Goal: Contribute content

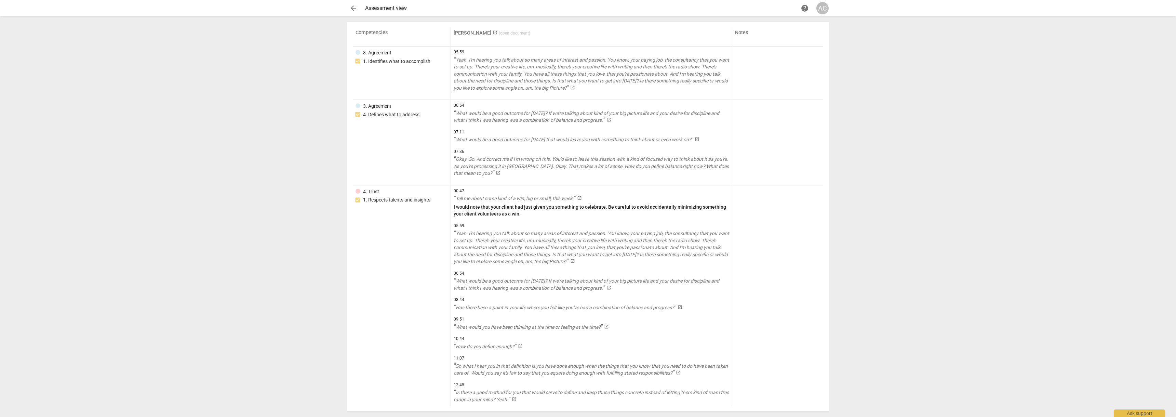
click at [353, 10] on span "arrow_back" at bounding box center [353, 8] width 8 height 8
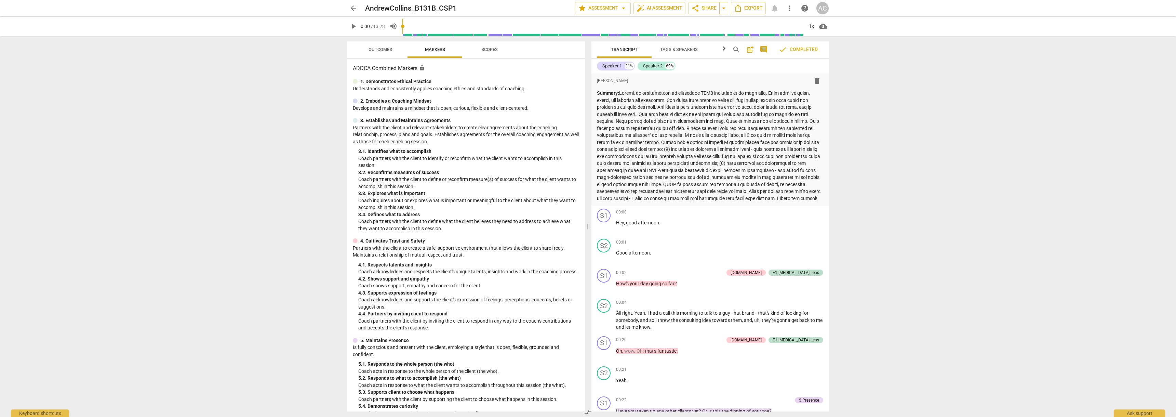
click at [356, 8] on span "arrow_back" at bounding box center [353, 8] width 8 height 8
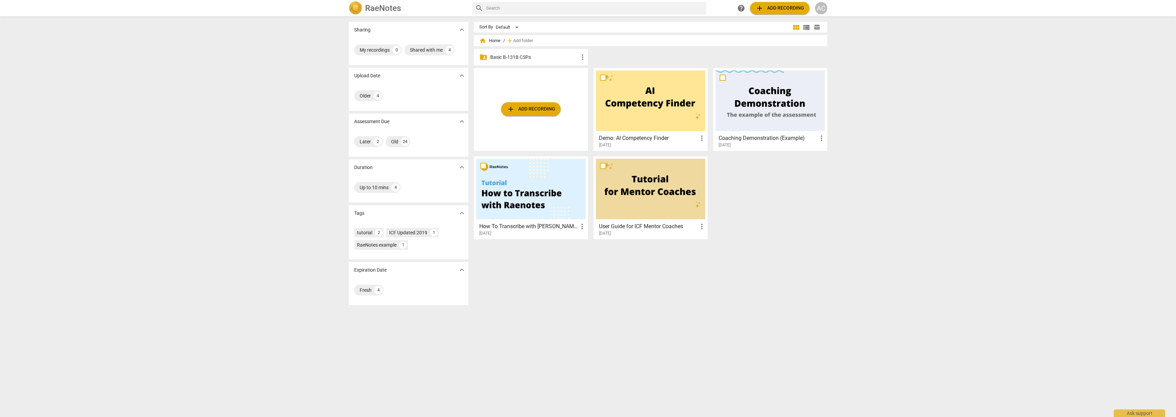
click at [528, 60] on p "Basic B-131B CSPs" at bounding box center [534, 57] width 88 height 7
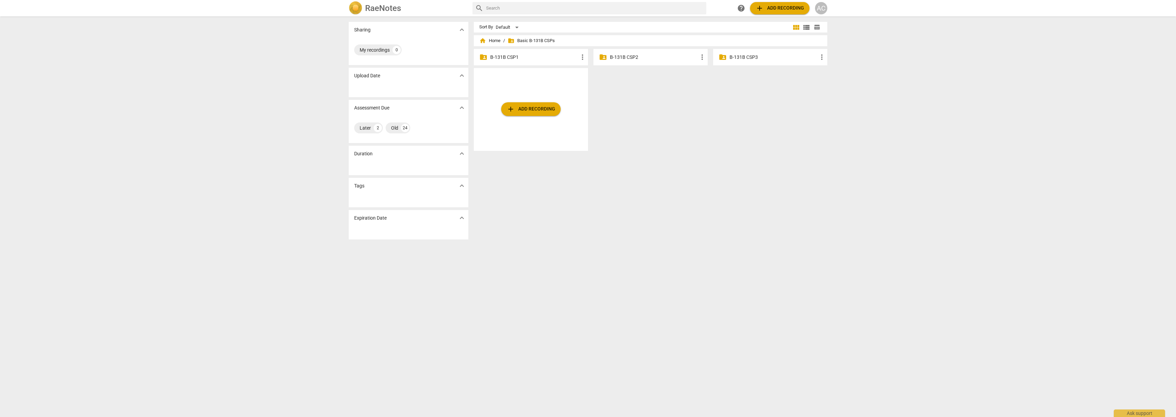
click at [622, 56] on p "B-131B CSP2" at bounding box center [654, 57] width 88 height 7
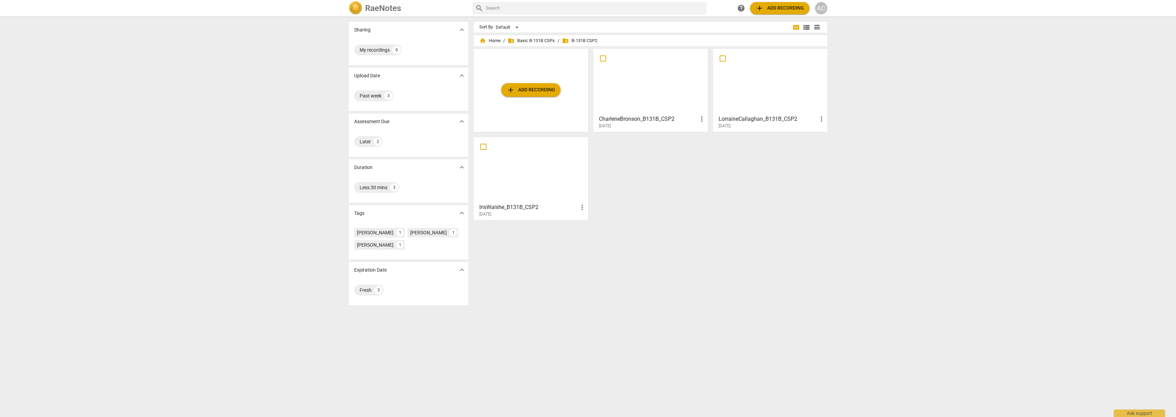
click at [533, 208] on h3 "IrisWalshe_B131B_CSP2" at bounding box center [528, 207] width 99 height 8
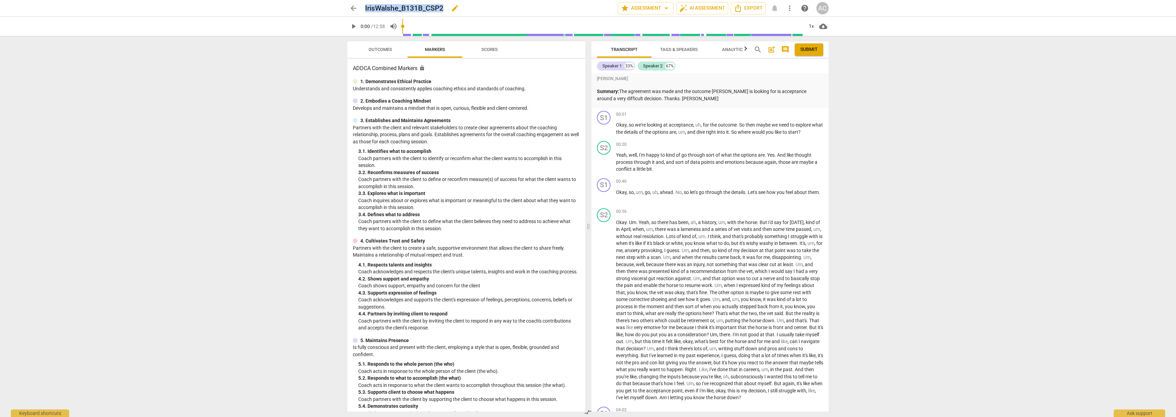
drag, startPoint x: 364, startPoint y: 8, endPoint x: 444, endPoint y: 8, distance: 80.0
click at [444, 8] on div "arrow_back IrisWalshe_B131B_CSP2 edit star Assessment arrow_drop_down auto_fix_…" at bounding box center [587, 8] width 481 height 12
click at [443, 8] on h2 "IrisWalshe_B131B_CSP2" at bounding box center [404, 8] width 78 height 9
drag, startPoint x: 443, startPoint y: 8, endPoint x: 416, endPoint y: 8, distance: 27.7
click at [416, 8] on h2 "IrisWalshe_B131B_CSP2" at bounding box center [404, 8] width 78 height 9
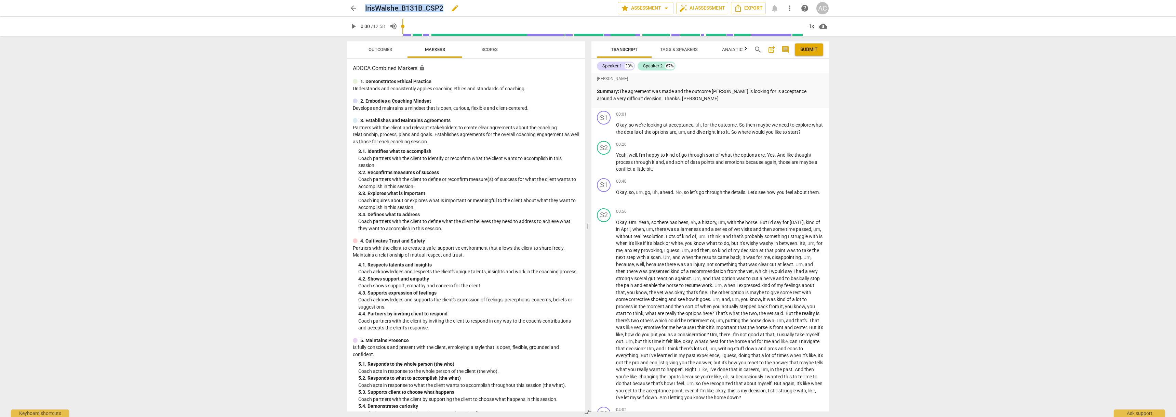
click at [400, 6] on h2 "IrisWalshe_B131B_CSP2" at bounding box center [404, 8] width 78 height 9
drag, startPoint x: 399, startPoint y: 10, endPoint x: 443, endPoint y: 7, distance: 44.9
click at [443, 7] on h2 "IrisWalshe_B131B_CSP2" at bounding box center [404, 8] width 78 height 9
copy h2 "_B131B_CSP2"
click at [357, 12] on span "arrow_back" at bounding box center [353, 8] width 8 height 8
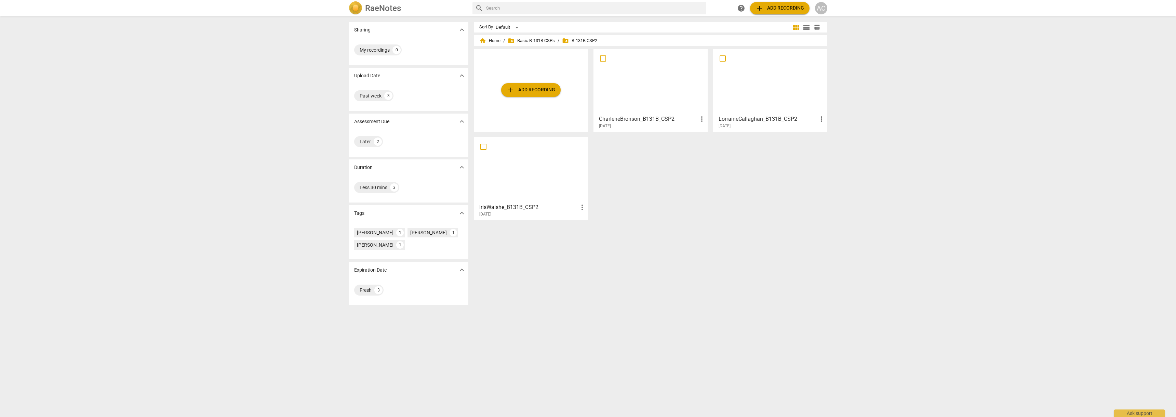
click at [649, 95] on div at bounding box center [650, 81] width 109 height 61
click at [764, 93] on div at bounding box center [769, 81] width 109 height 61
click at [532, 92] on span "add Add recording" at bounding box center [531, 90] width 49 height 8
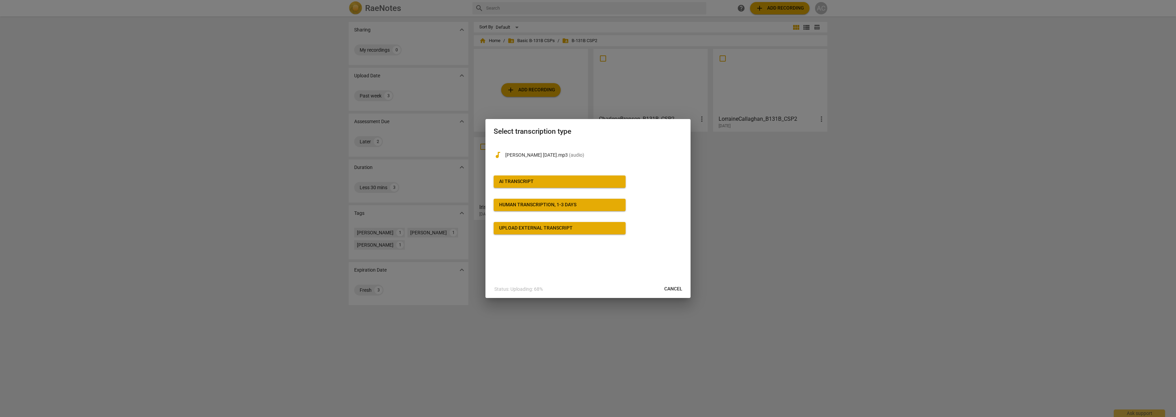
click at [525, 179] on div "AI Transcript" at bounding box center [516, 181] width 35 height 7
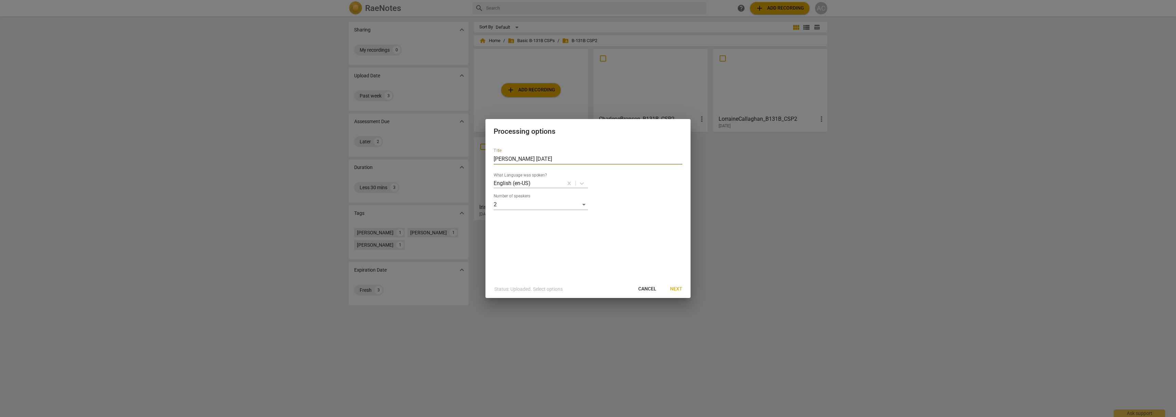
drag, startPoint x: 536, startPoint y: 157, endPoint x: 468, endPoint y: 160, distance: 68.4
click at [468, 160] on div "Processing options Title [PERSON_NAME] [DATE] What Language was spoken? English…" at bounding box center [588, 208] width 1176 height 417
paste input "_B131B_CSP2"
type input "AndrewCollins_B131B_CSP2"
click at [676, 288] on span "Next" at bounding box center [676, 288] width 12 height 7
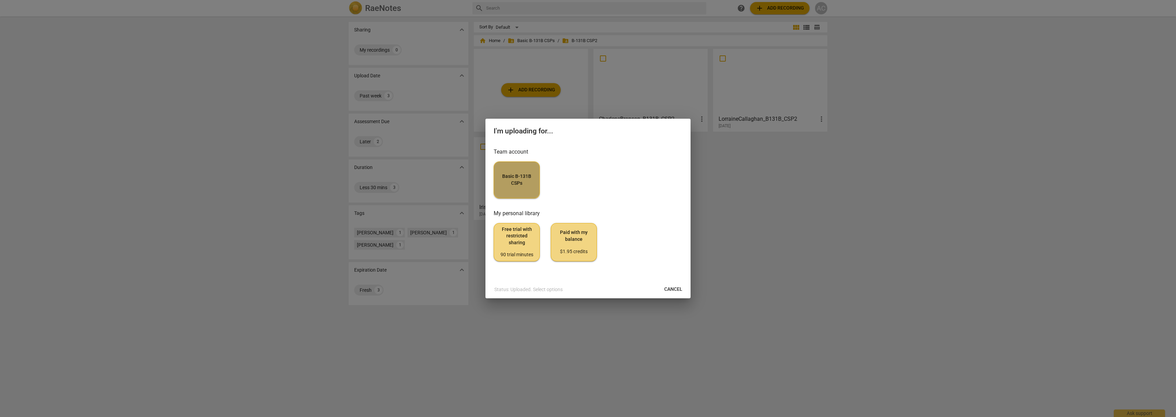
click at [516, 186] on span "Basic B-131B CSPs" at bounding box center [516, 179] width 35 height 13
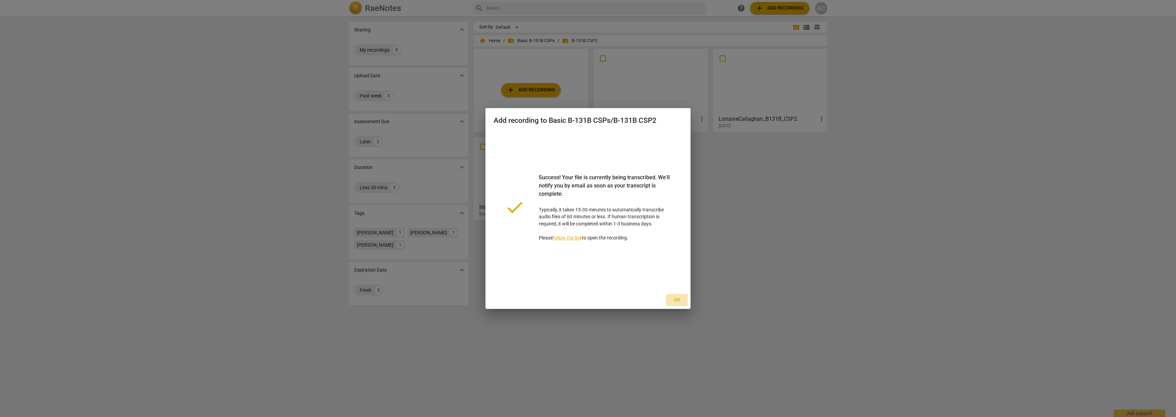
click at [676, 298] on span "Ok" at bounding box center [676, 299] width 11 height 7
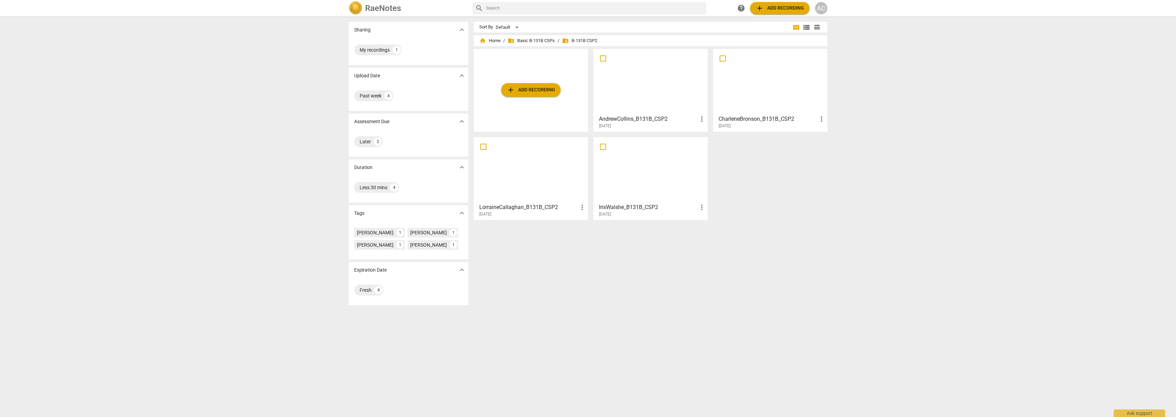
click at [667, 78] on div at bounding box center [650, 81] width 109 height 61
click at [295, 129] on div "Sharing expand_more My recordings 1 Upload Date expand_more Past week 4 Assessm…" at bounding box center [588, 217] width 1176 height 400
click at [623, 95] on div at bounding box center [650, 81] width 109 height 61
click at [628, 89] on div at bounding box center [650, 81] width 109 height 61
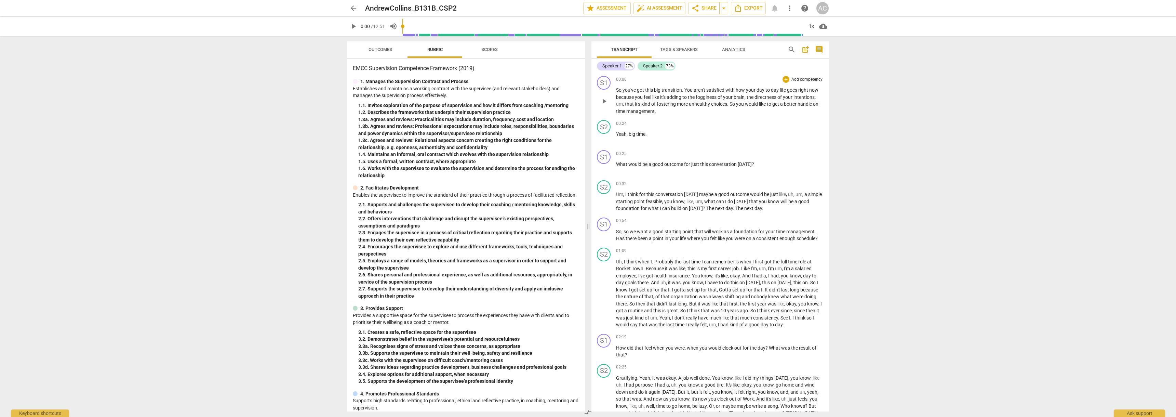
click at [805, 98] on span "intentions" at bounding box center [803, 96] width 21 height 5
click at [803, 97] on span "intentions" at bounding box center [803, 96] width 21 height 5
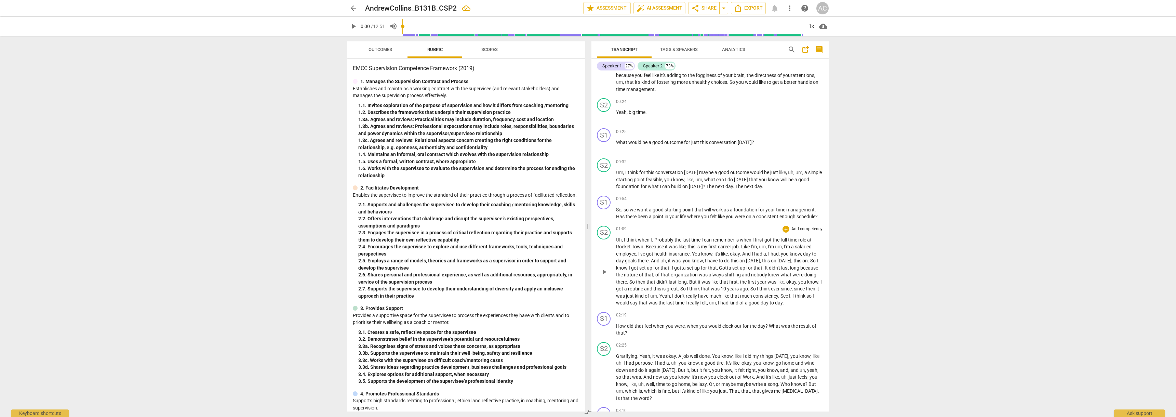
scroll to position [34, 0]
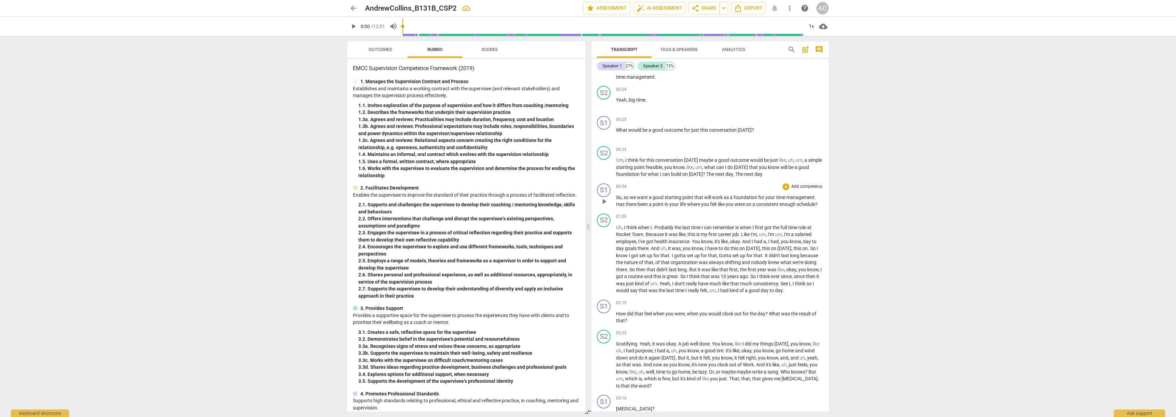
click at [628, 199] on span "so" at bounding box center [626, 196] width 6 height 5
click at [670, 216] on div "01:09 + Add competency keyboard_arrow_right" at bounding box center [719, 216] width 207 height 7
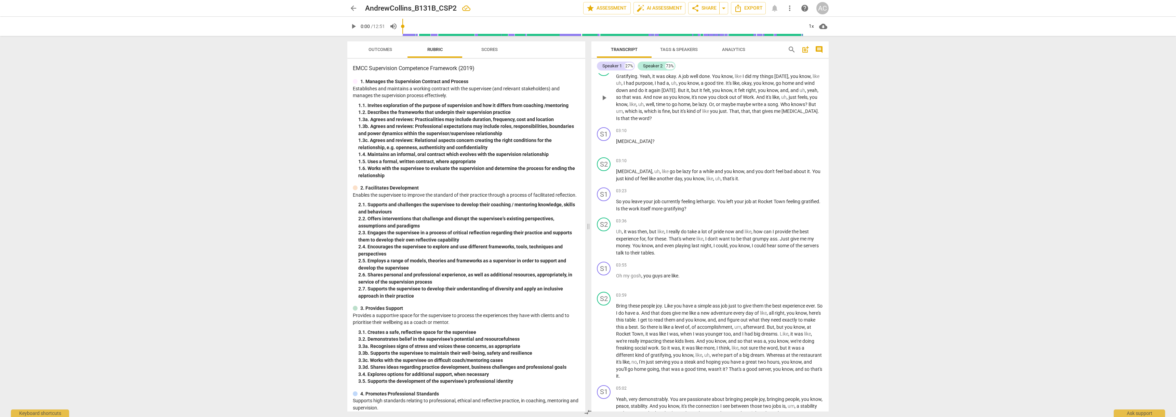
scroll to position [308, 0]
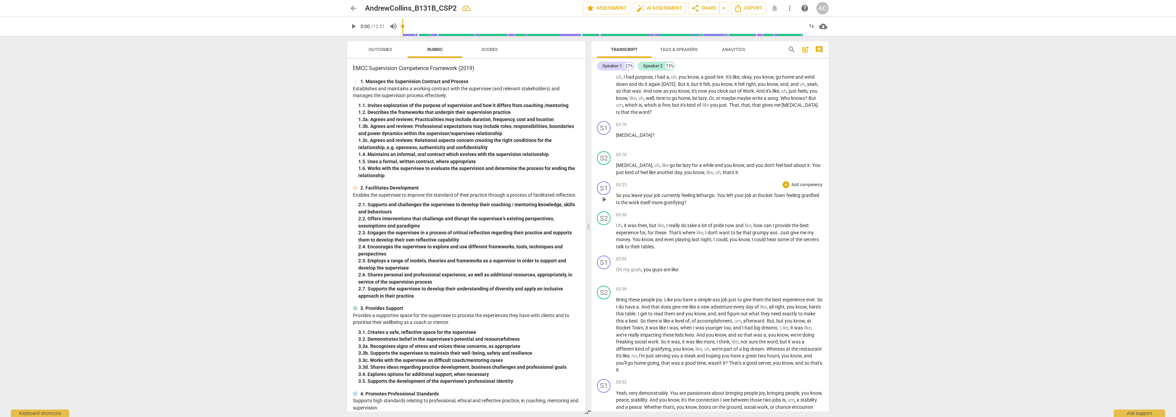
click at [621, 205] on span "Is" at bounding box center [618, 202] width 5 height 5
click at [726, 206] on p "So you leave your job currently feeling lethargic . You left your job at Rocket…" at bounding box center [719, 199] width 207 height 14
click at [603, 269] on div "S1" at bounding box center [604, 262] width 14 height 14
click at [627, 301] on div "Speaker 1" at bounding box center [629, 302] width 51 height 11
click at [623, 310] on li "Speaker 2" at bounding box center [630, 315] width 52 height 13
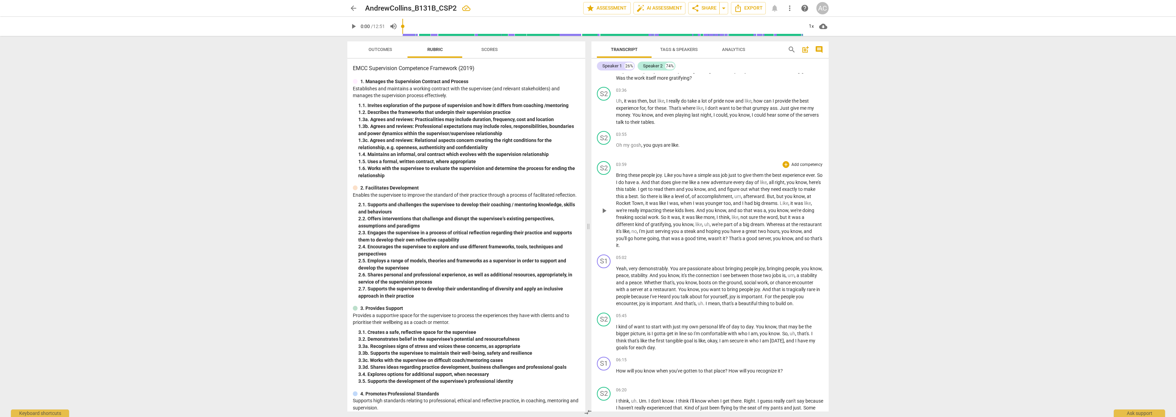
scroll to position [444, 0]
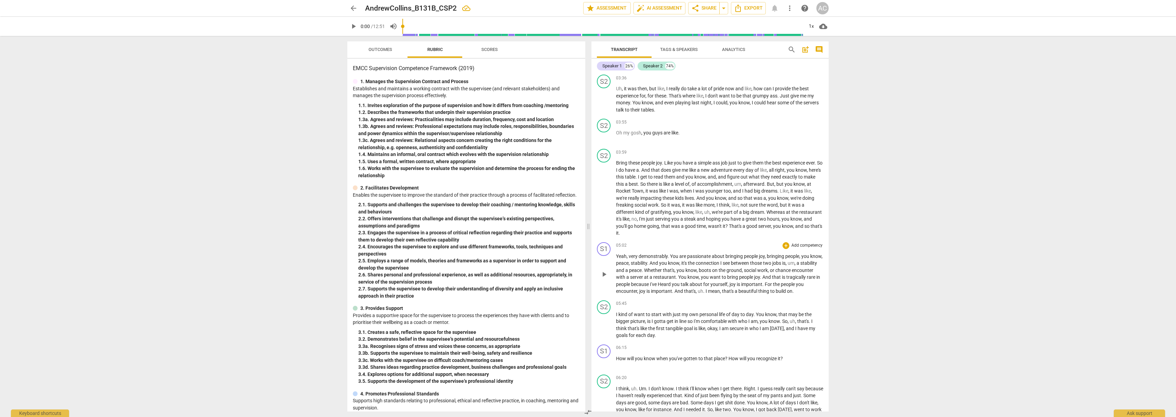
click at [628, 259] on span "," at bounding box center [628, 255] width 2 height 5
click at [631, 259] on span "very" at bounding box center [634, 255] width 10 height 5
click at [660, 259] on span "You" at bounding box center [662, 255] width 9 height 5
click at [686, 266] on span "it's" at bounding box center [684, 262] width 6 height 5
click at [743, 273] on span "," at bounding box center [743, 269] width 2 height 5
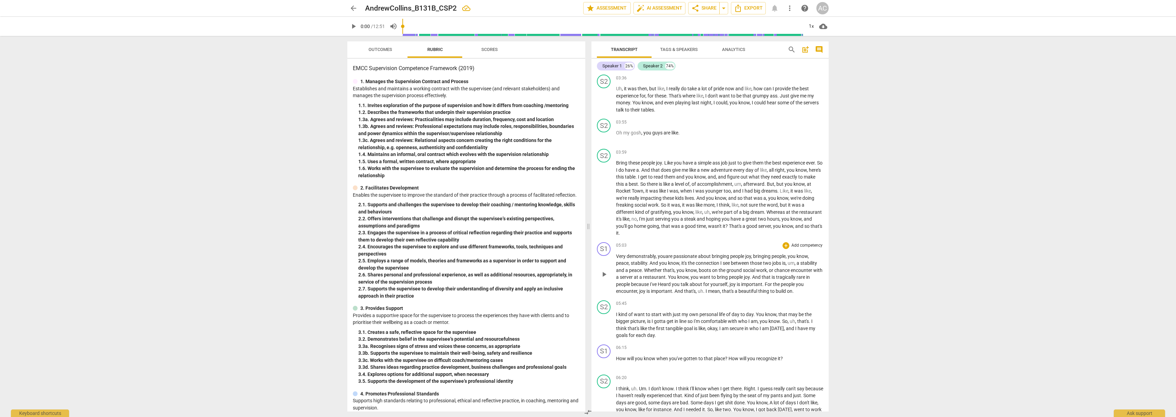
click at [629, 287] on span "people" at bounding box center [623, 283] width 15 height 5
click at [663, 287] on span "Heard" at bounding box center [665, 283] width 14 height 5
click at [703, 294] on span "uh" at bounding box center [700, 290] width 5 height 5
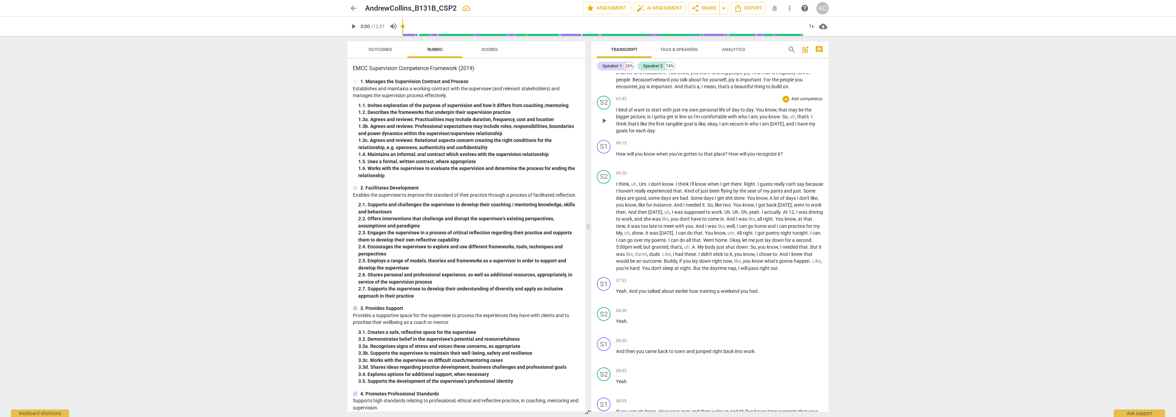
scroll to position [649, 0]
click at [701, 293] on span "training" at bounding box center [707, 289] width 17 height 5
click at [627, 293] on span "." at bounding box center [628, 289] width 2 height 5
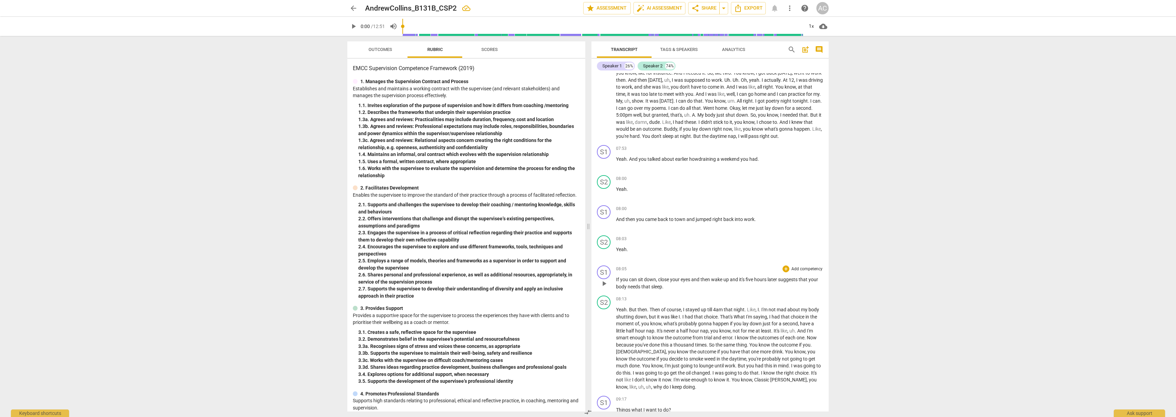
scroll to position [786, 0]
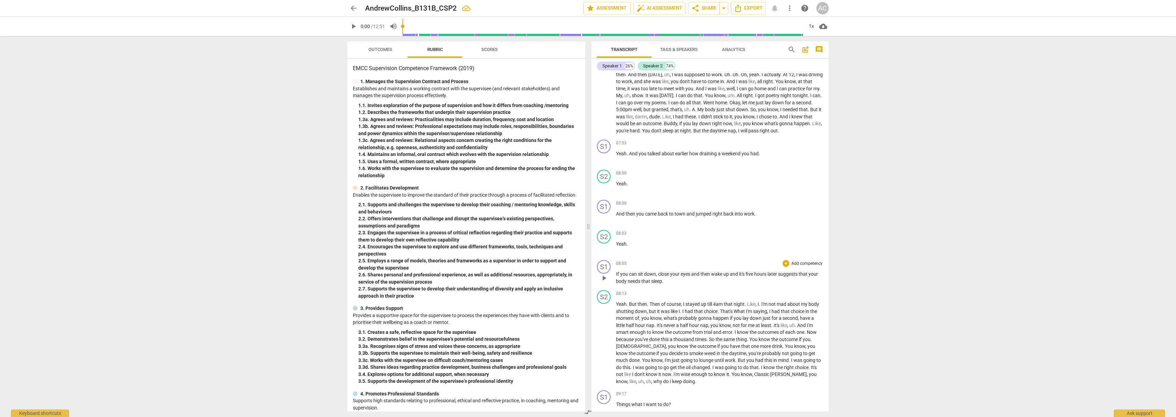
click at [777, 277] on span "later" at bounding box center [772, 273] width 11 height 5
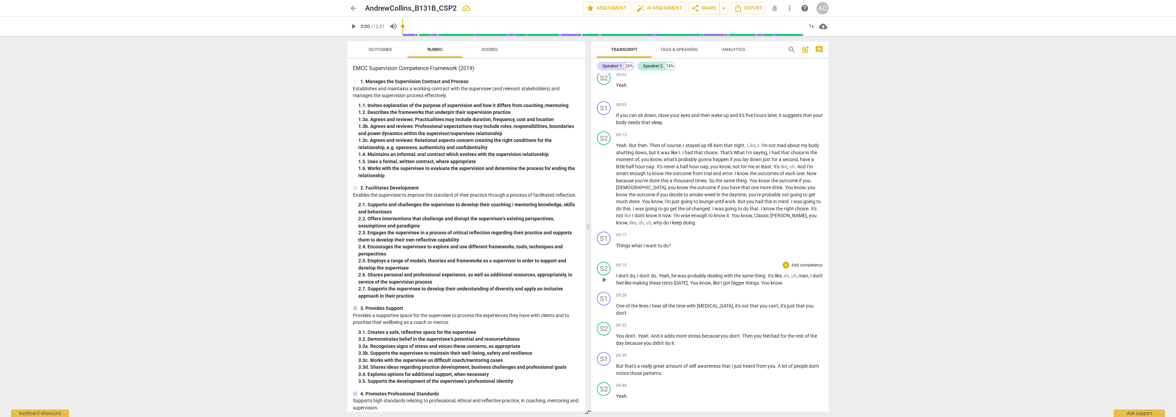
scroll to position [957, 0]
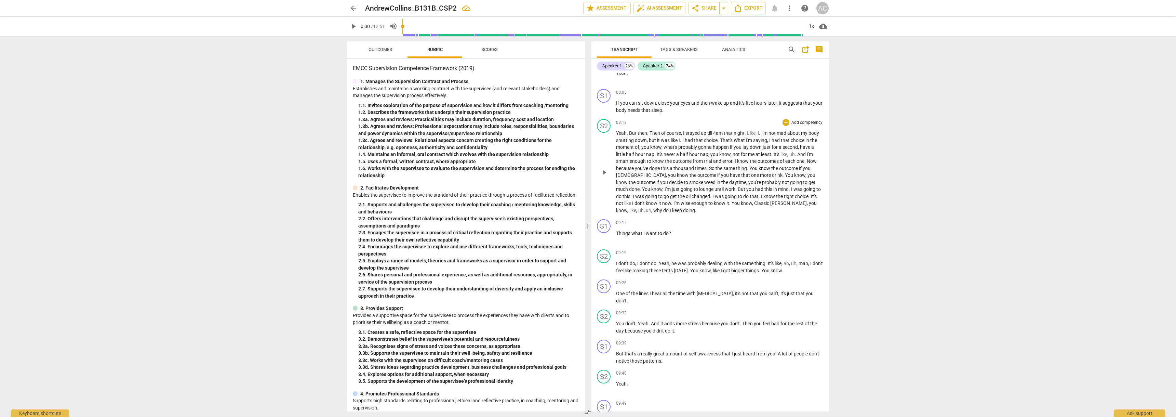
click at [644, 214] on p "Yeah . But then . Then of course , I stayed up till 4am that night . Like , I .…" at bounding box center [719, 172] width 207 height 84
click at [671, 237] on p "Things what I want to do ?" at bounding box center [719, 233] width 207 height 7
click at [637, 266] on span "," at bounding box center [636, 262] width 2 height 5
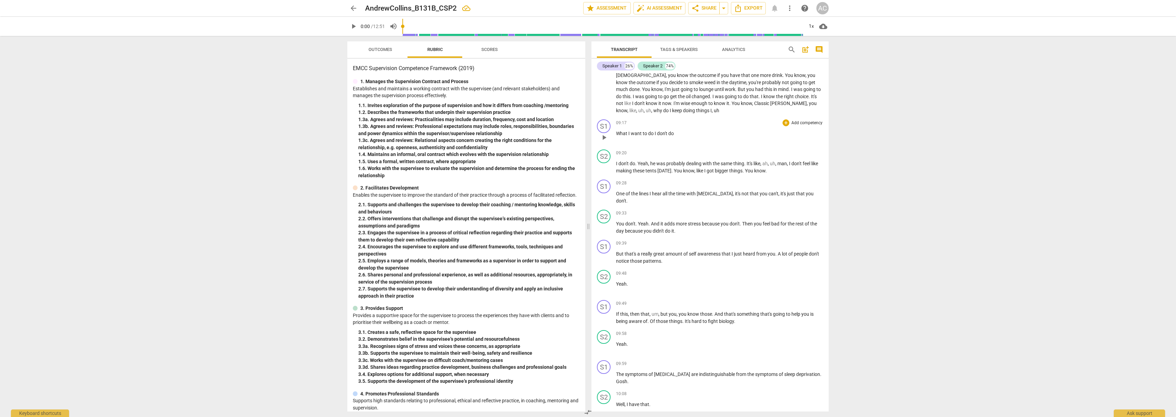
scroll to position [1060, 0]
click at [686, 193] on span "time" at bounding box center [681, 190] width 10 height 5
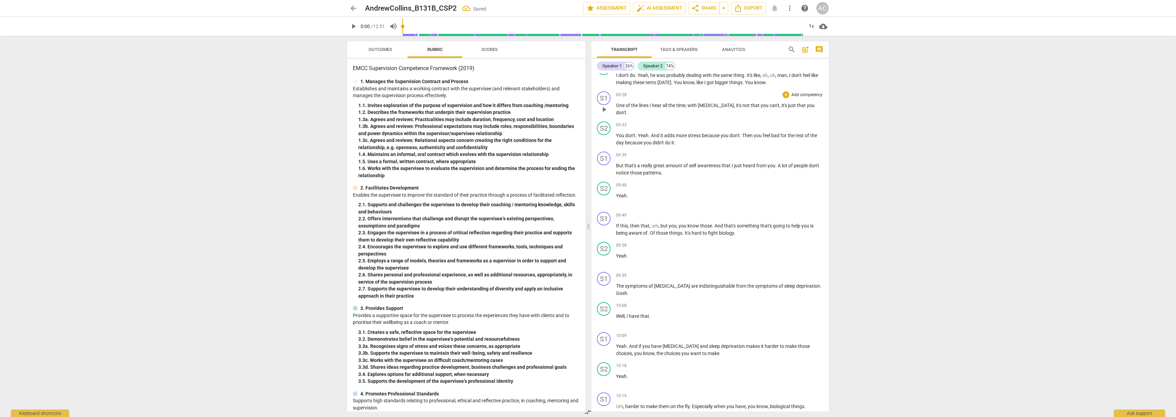
scroll to position [1162, 0]
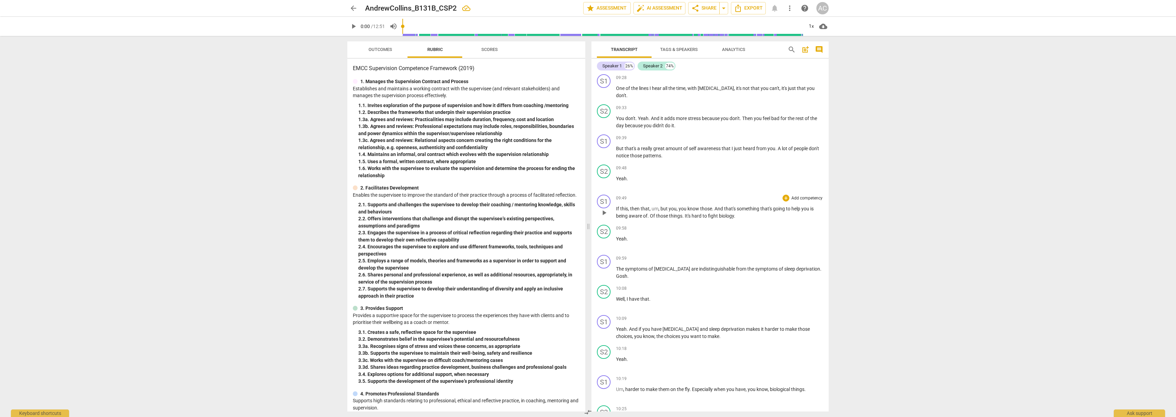
click at [649, 211] on span "," at bounding box center [650, 208] width 2 height 5
click at [814, 279] on p "The symptoms of ADHD are indistinguishable from the symptoms of sleep deprivati…" at bounding box center [719, 272] width 207 height 14
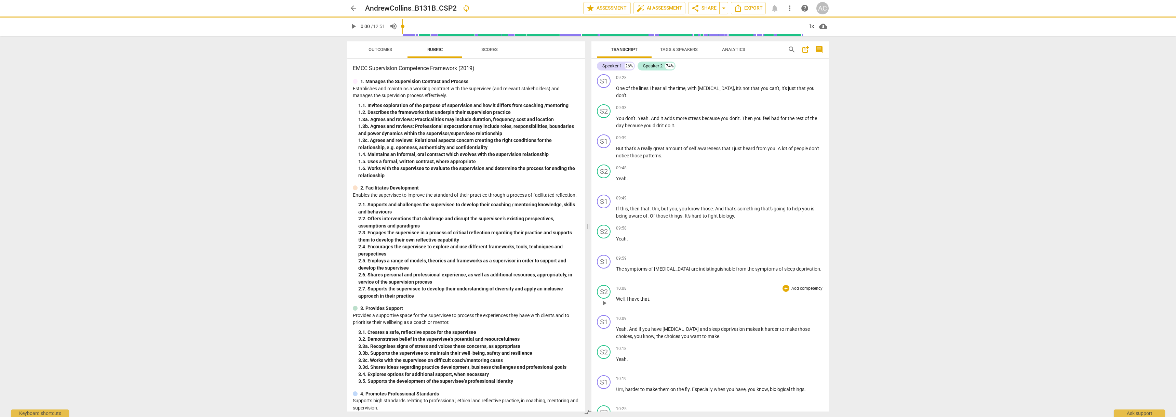
click at [617, 301] on span "Well" at bounding box center [620, 298] width 9 height 5
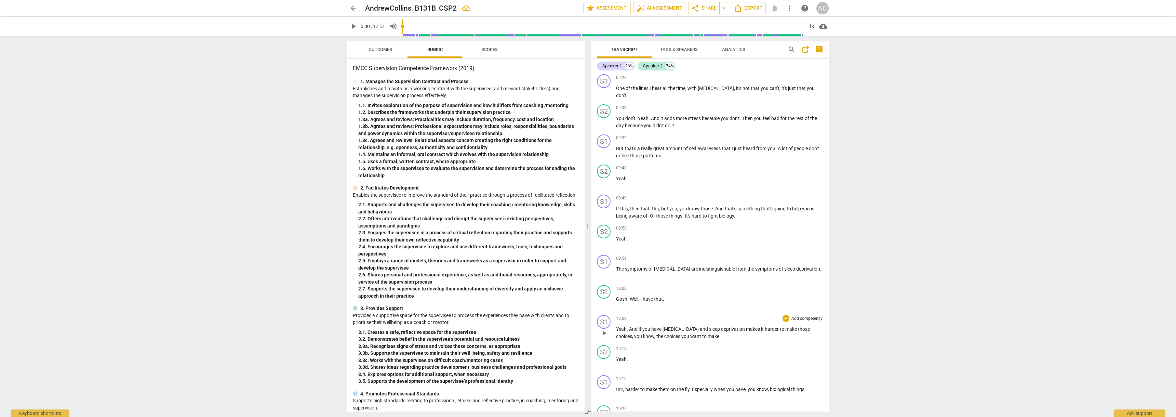
click at [721, 332] on span "deprivation" at bounding box center [733, 328] width 25 height 5
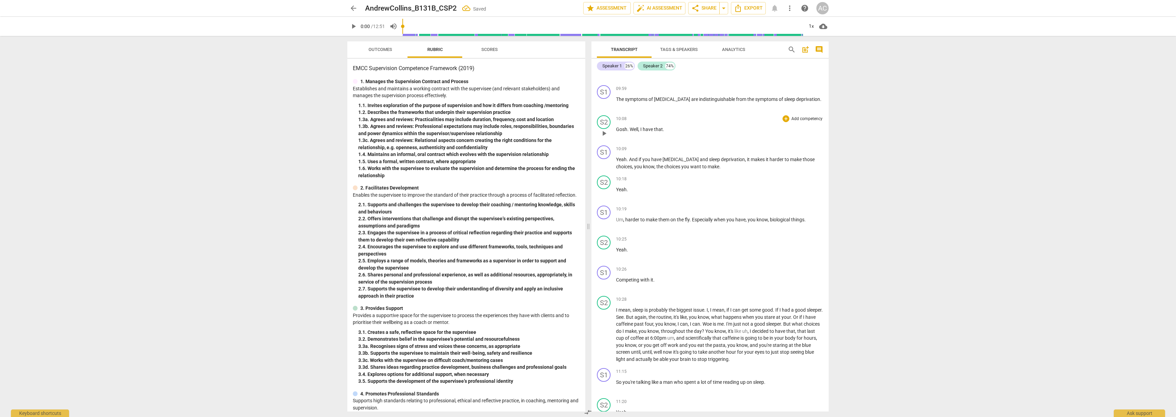
scroll to position [1333, 0]
click at [643, 168] on span "you" at bounding box center [638, 164] width 9 height 5
click at [619, 281] on span "Competing" at bounding box center [628, 278] width 24 height 5
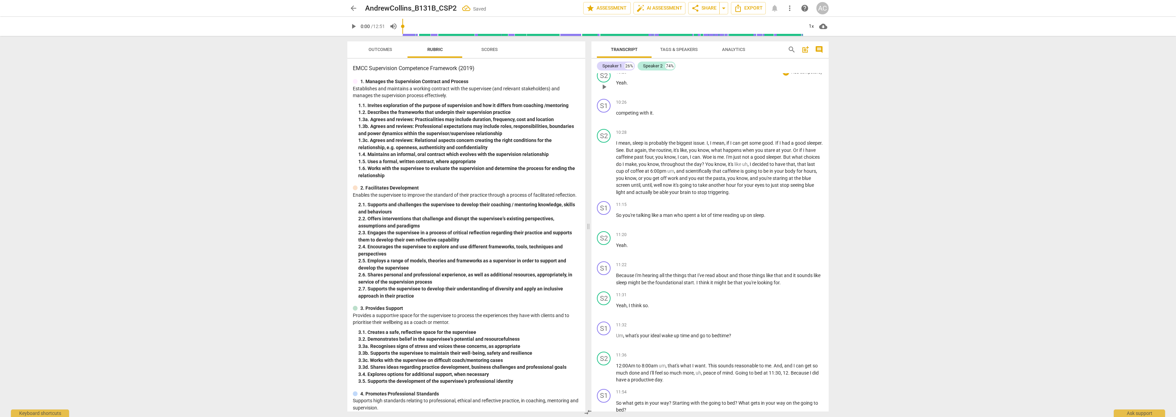
scroll to position [1504, 0]
click at [684, 212] on span "who" at bounding box center [679, 209] width 10 height 5
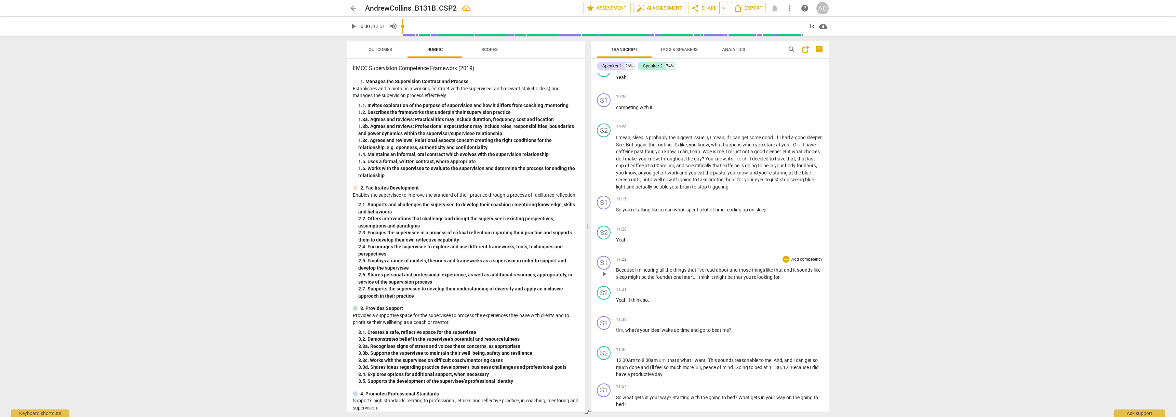
click at [696, 280] on span "." at bounding box center [695, 276] width 2 height 5
drag, startPoint x: 706, startPoint y: 291, endPoint x: 741, endPoint y: 294, distance: 35.4
click at [741, 283] on div "S1 play_arrow pause 11:22 + Add competency keyboard_arrow_right Because I'm hea…" at bounding box center [709, 268] width 237 height 30
click at [702, 310] on div "11:31 + Add competency keyboard_arrow_right Yeah , I think so ." at bounding box center [719, 298] width 207 height 25
click at [696, 280] on span "." at bounding box center [695, 276] width 2 height 5
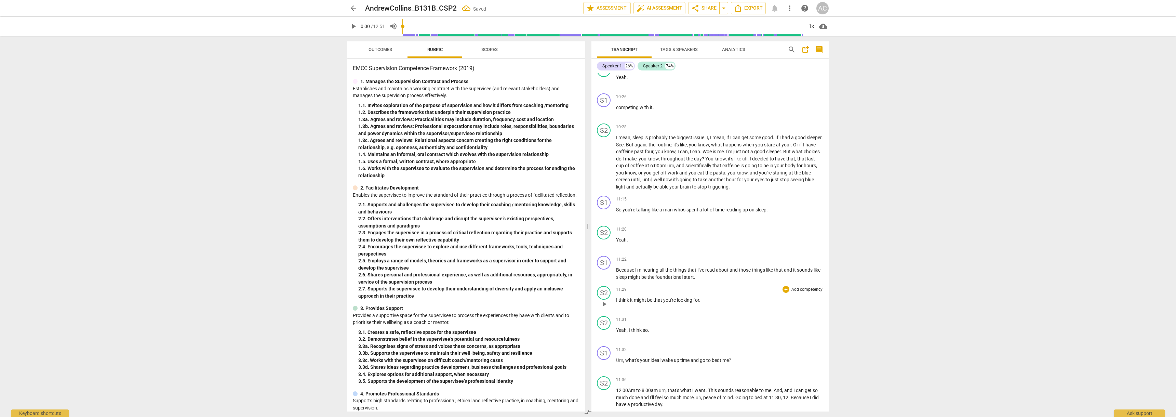
click at [652, 303] on span "be" at bounding box center [650, 299] width 6 height 5
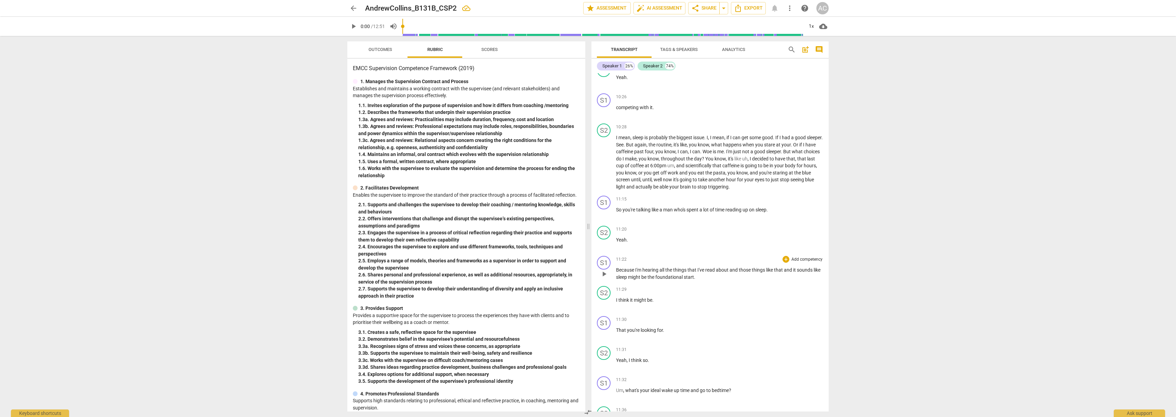
click at [738, 272] on span "and" at bounding box center [733, 269] width 9 height 5
click at [729, 272] on span "about" at bounding box center [723, 269] width 14 height 5
click at [738, 272] on span "and" at bounding box center [733, 269] width 9 height 5
click at [774, 272] on span "that" at bounding box center [770, 269] width 10 height 5
click at [699, 280] on p "Because I'm hearing all the things that I've read about those things like that,…" at bounding box center [719, 273] width 207 height 14
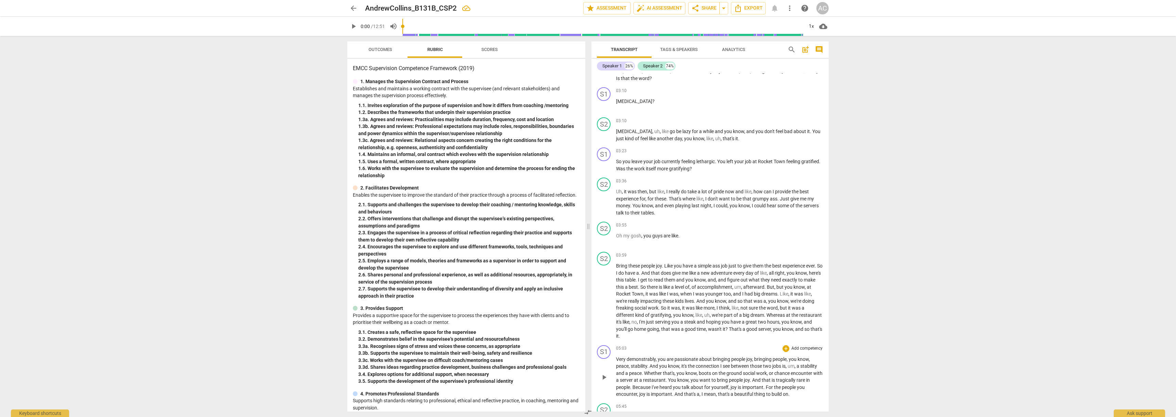
scroll to position [325, 0]
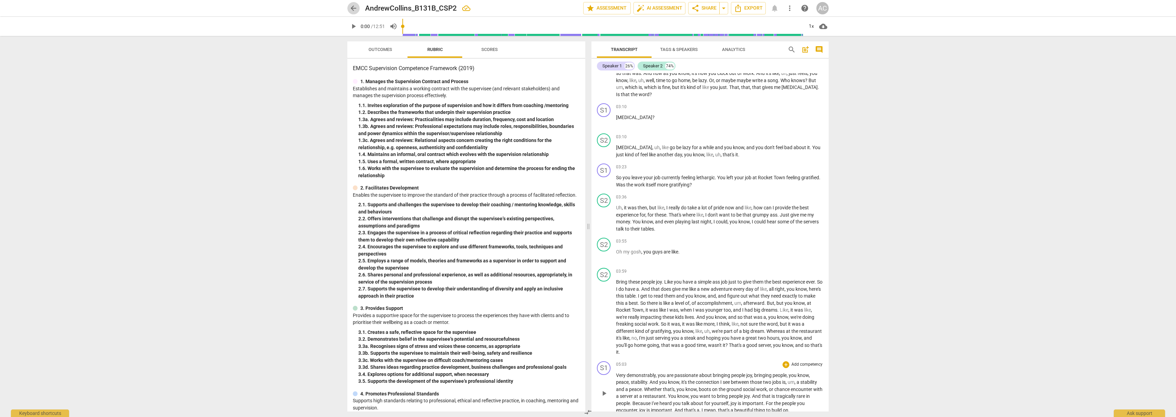
click at [354, 9] on span "arrow_back" at bounding box center [353, 8] width 8 height 8
